Goal: Transaction & Acquisition: Obtain resource

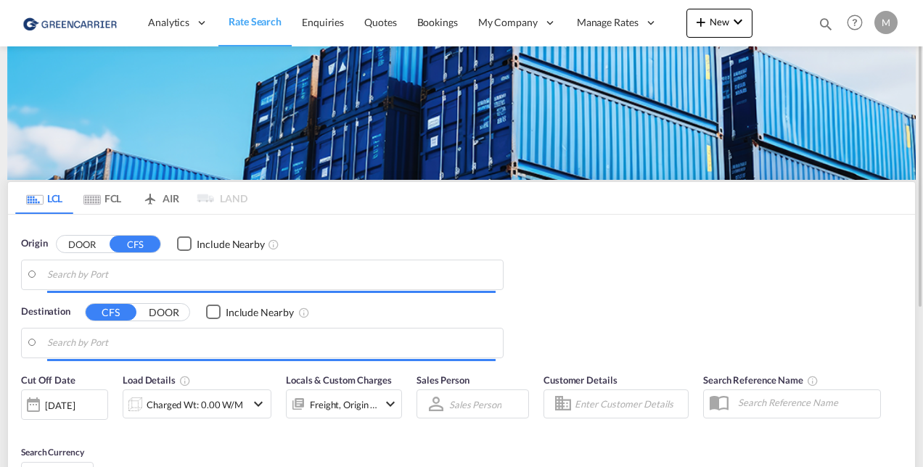
type input "[GEOGRAPHIC_DATA], GD, CNSZX"
type input "CZ-25091, Zelenec"
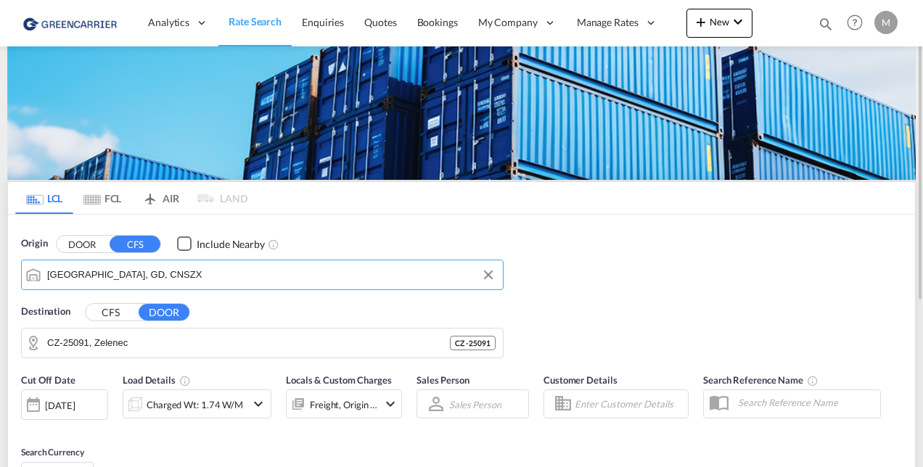
click at [141, 275] on input "[GEOGRAPHIC_DATA], GD, CNSZX" at bounding box center [271, 275] width 448 height 22
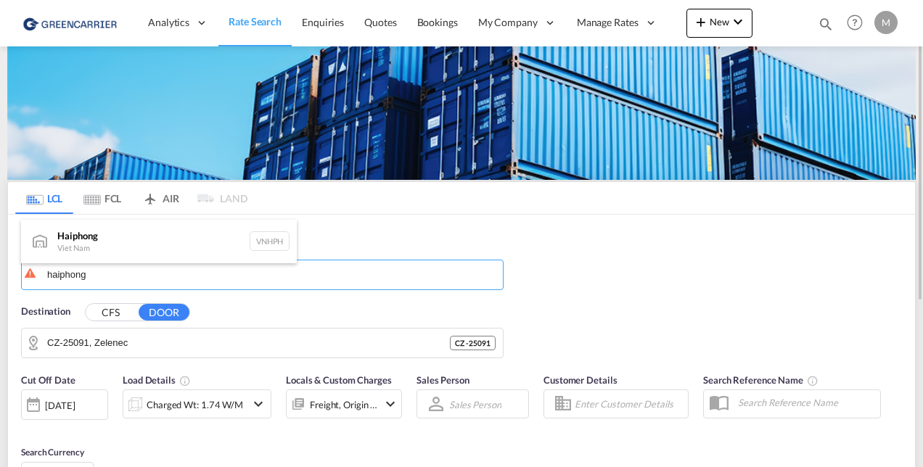
click at [104, 236] on div "Haiphong Viet Nam VNHPH" at bounding box center [159, 242] width 276 height 44
type input "Haiphong, VNHPH"
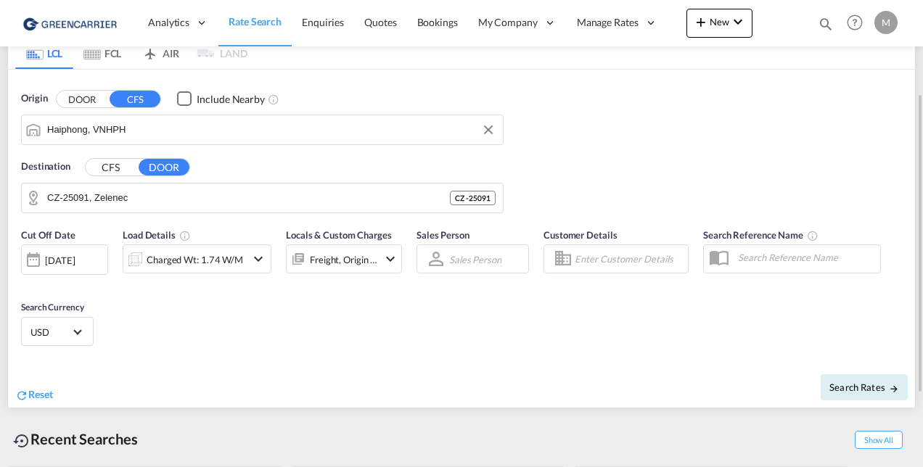
click at [109, 169] on button "CFS" at bounding box center [111, 167] width 51 height 17
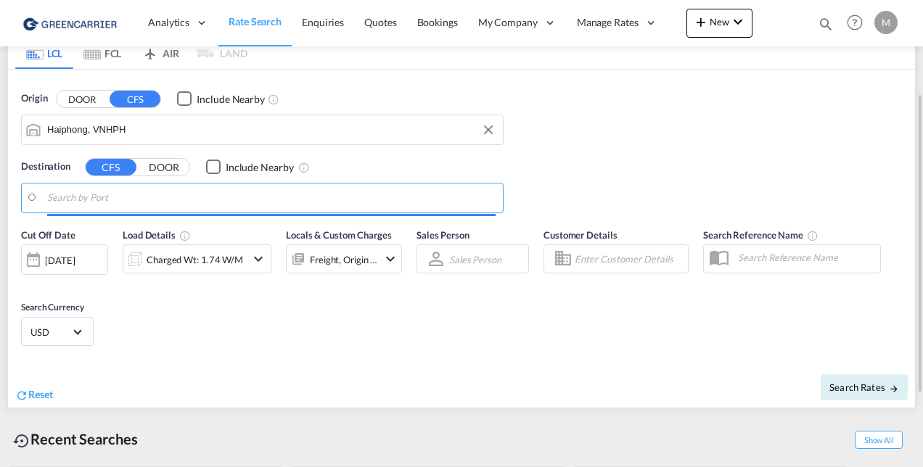
click at [131, 199] on input "Search by Port" at bounding box center [271, 198] width 448 height 22
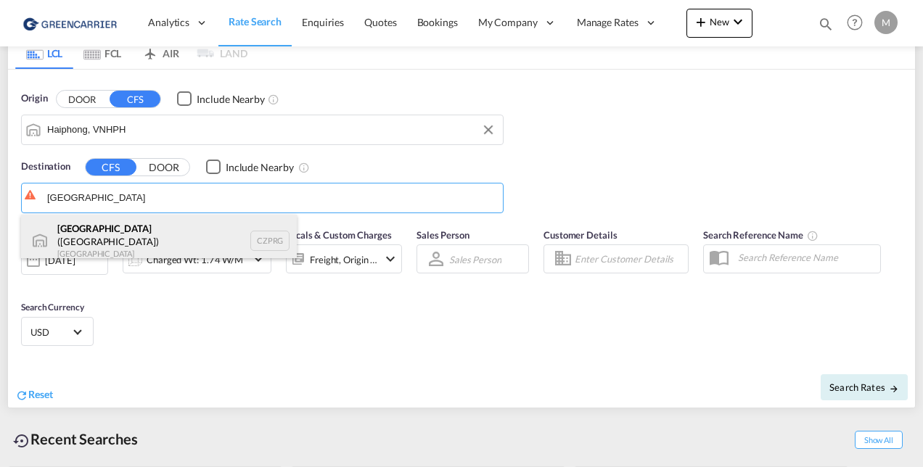
click at [110, 234] on div "[GEOGRAPHIC_DATA] ([GEOGRAPHIC_DATA]) [GEOGRAPHIC_DATA] CZPRG" at bounding box center [159, 241] width 276 height 52
type input "[GEOGRAPHIC_DATA] ([GEOGRAPHIC_DATA]), CZPRG"
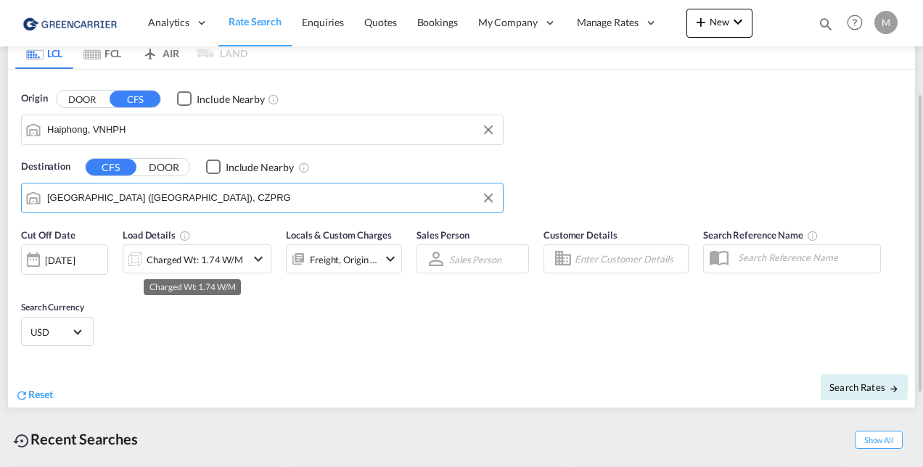
click at [152, 265] on div "Charged Wt: 1.74 W/M" at bounding box center [195, 260] width 97 height 20
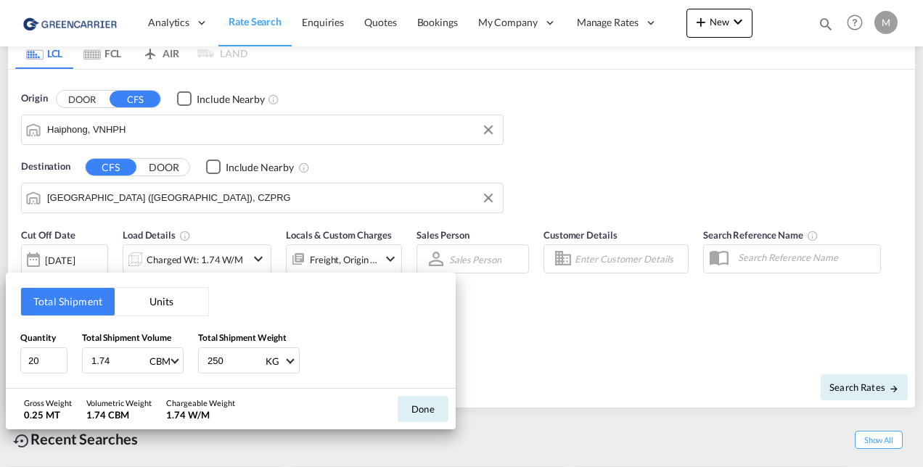
click at [151, 298] on button "Units" at bounding box center [162, 302] width 94 height 28
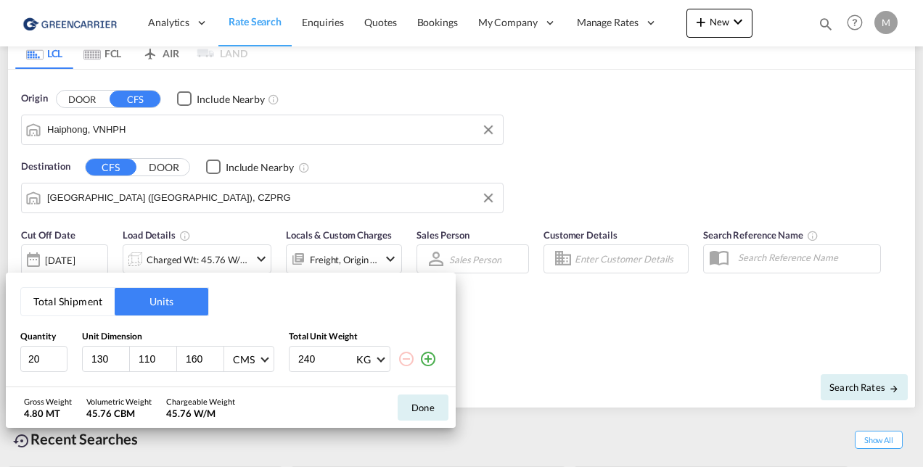
click at [98, 361] on input "130" at bounding box center [109, 359] width 39 height 13
click at [122, 363] on input "129" at bounding box center [109, 359] width 39 height 13
click at [122, 363] on input "128" at bounding box center [109, 359] width 39 height 13
click at [122, 363] on input "127" at bounding box center [109, 359] width 39 height 13
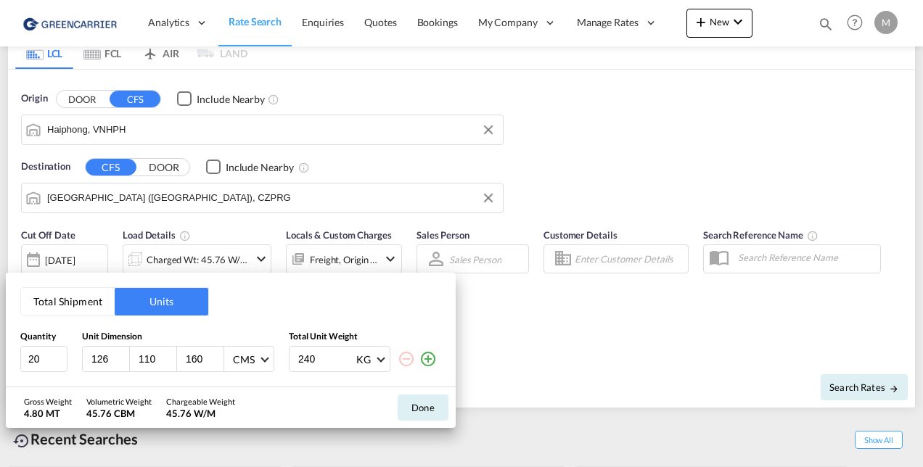
click at [122, 363] on input "126" at bounding box center [109, 359] width 39 height 13
click at [122, 363] on input "125" at bounding box center [109, 359] width 39 height 13
click at [122, 363] on input "124" at bounding box center [109, 359] width 39 height 13
click at [122, 363] on input "123" at bounding box center [109, 359] width 39 height 13
click at [122, 363] on input "122" at bounding box center [109, 359] width 39 height 13
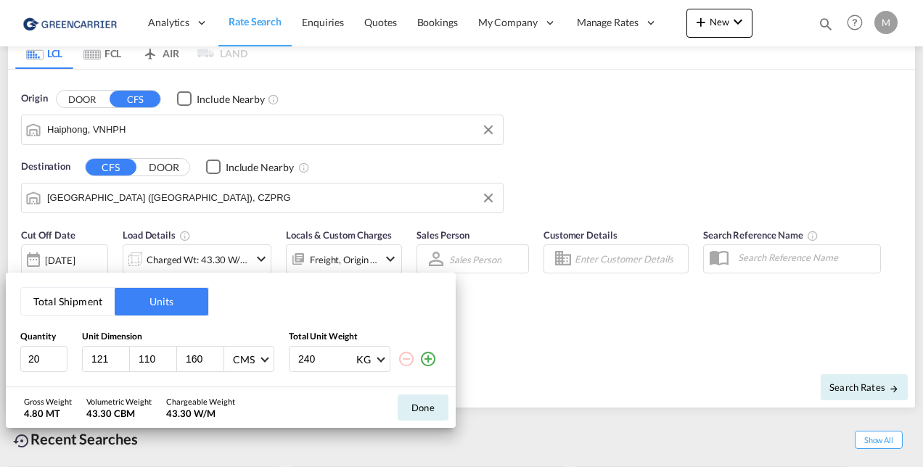
click at [122, 363] on input "121" at bounding box center [109, 359] width 39 height 13
type input "120"
click at [122, 363] on input "120" at bounding box center [109, 359] width 39 height 13
click at [171, 364] on input "109" at bounding box center [156, 359] width 39 height 13
click at [171, 364] on input "108" at bounding box center [156, 359] width 39 height 13
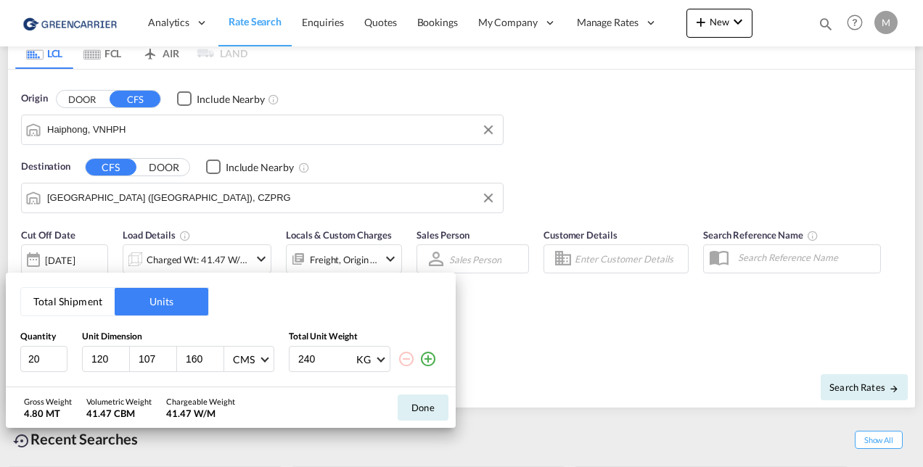
click at [171, 364] on input "107" at bounding box center [156, 359] width 39 height 13
click at [171, 364] on input "106" at bounding box center [156, 359] width 39 height 13
click at [171, 364] on input "105" at bounding box center [156, 359] width 39 height 13
click at [171, 364] on input "104" at bounding box center [156, 359] width 39 height 13
click at [171, 364] on input "103" at bounding box center [156, 359] width 39 height 13
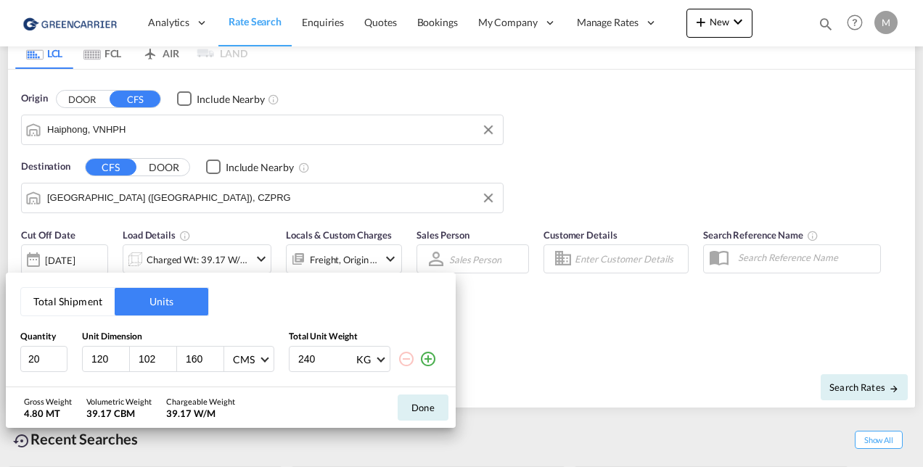
click at [171, 364] on input "102" at bounding box center [156, 359] width 39 height 13
click at [171, 364] on input "101" at bounding box center [156, 359] width 39 height 13
type input "100"
click at [169, 364] on input "100" at bounding box center [156, 359] width 39 height 13
click at [214, 363] on input "159" at bounding box center [203, 359] width 39 height 13
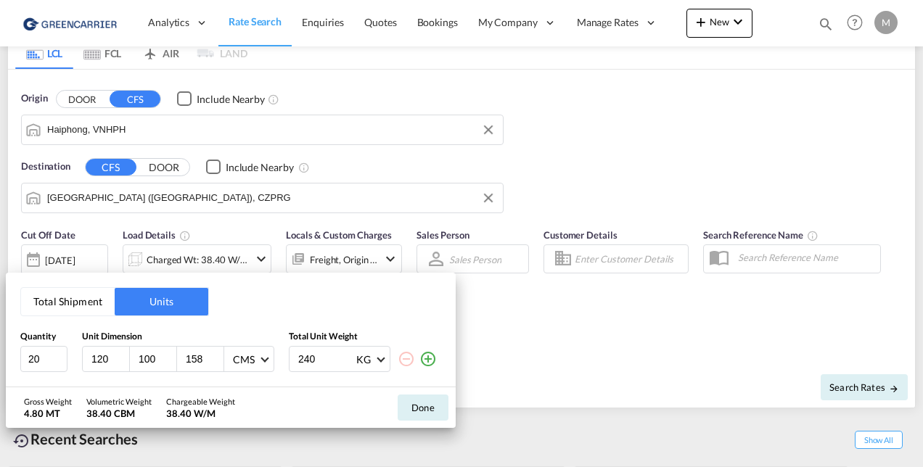
click at [215, 363] on input "158" at bounding box center [203, 359] width 39 height 13
click at [215, 363] on input "157" at bounding box center [203, 359] width 39 height 13
click at [215, 363] on input "156" at bounding box center [203, 359] width 39 height 13
type input "155"
click at [215, 363] on input "155" at bounding box center [203, 359] width 39 height 13
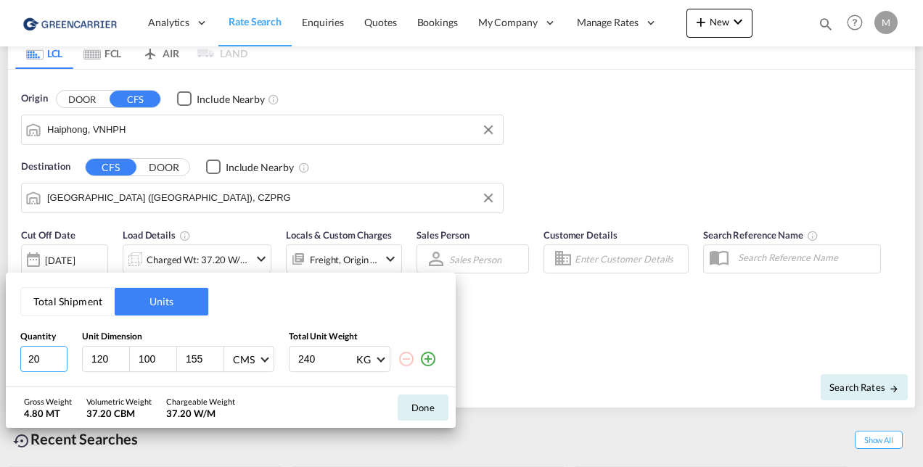
click at [45, 359] on input "20" at bounding box center [43, 359] width 47 height 26
click at [34, 358] on input "20" at bounding box center [43, 359] width 47 height 26
type input "5"
click at [302, 356] on input "240" at bounding box center [326, 359] width 58 height 25
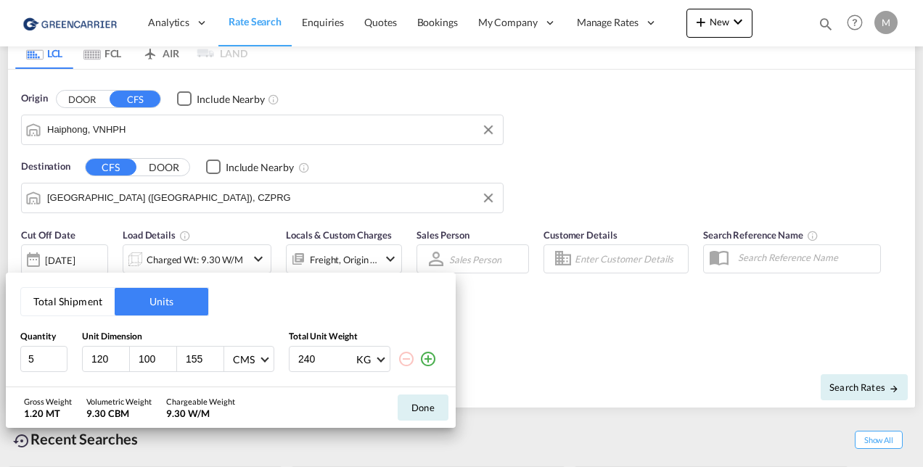
click at [308, 356] on input "240" at bounding box center [326, 359] width 58 height 25
click at [308, 360] on input "4666" at bounding box center [326, 359] width 58 height 25
type input "1000"
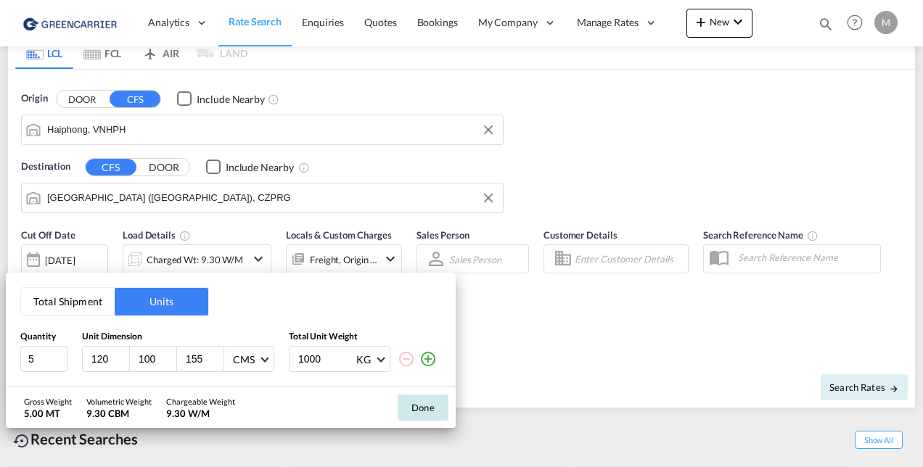
click at [409, 409] on button "Done" at bounding box center [423, 408] width 51 height 26
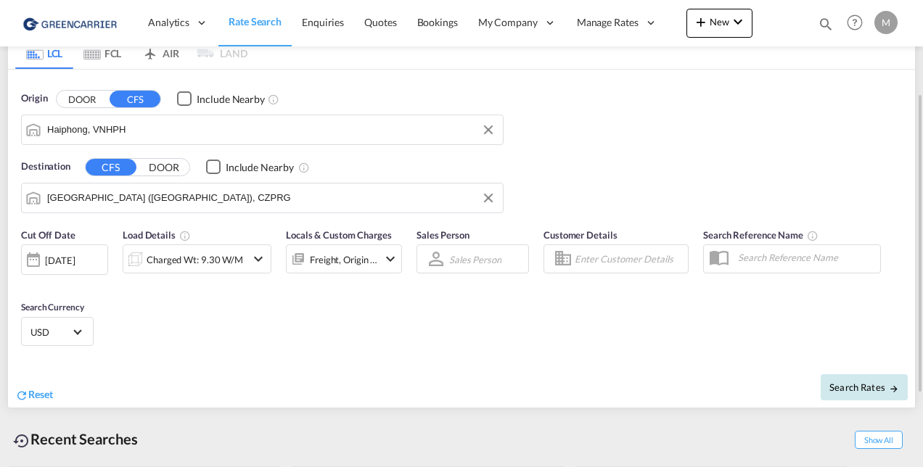
click at [848, 387] on span "Search Rates" at bounding box center [864, 388] width 70 height 12
type input "VNHPH to CZPRG / [DATE]"
